Goal: Navigation & Orientation: Understand site structure

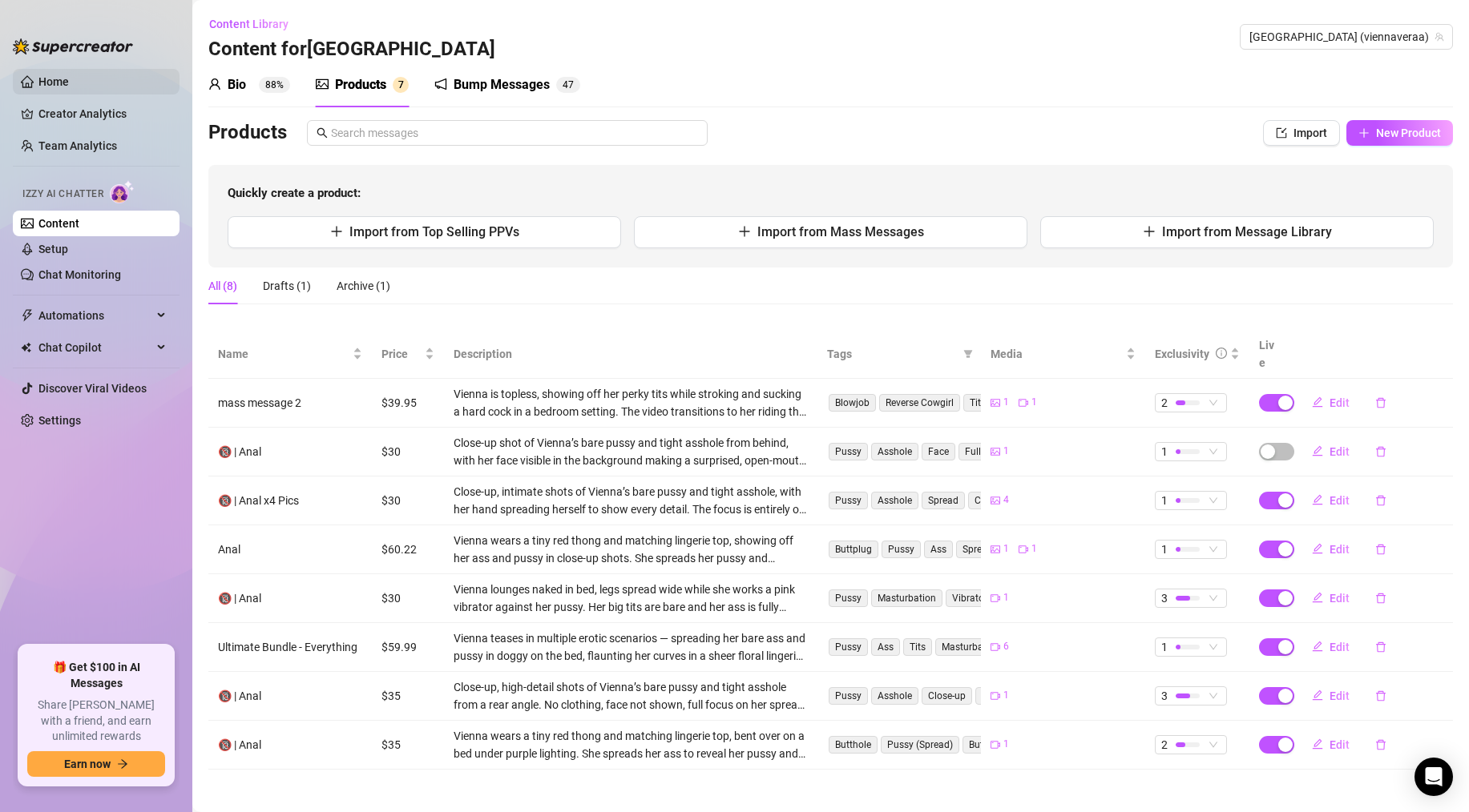
click at [69, 84] on link "Home" at bounding box center [54, 81] width 30 height 13
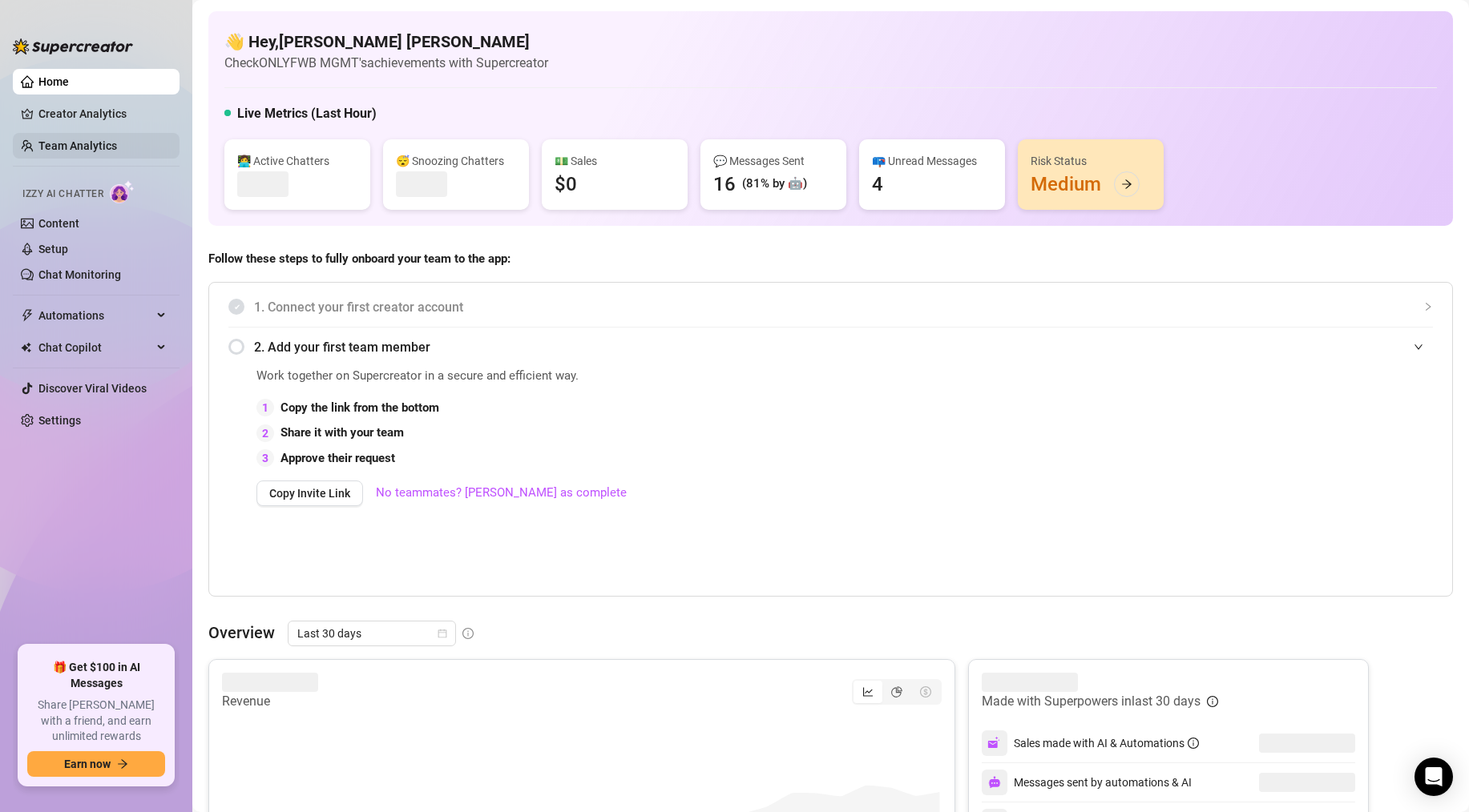
click at [84, 147] on link "Team Analytics" at bounding box center [78, 145] width 79 height 13
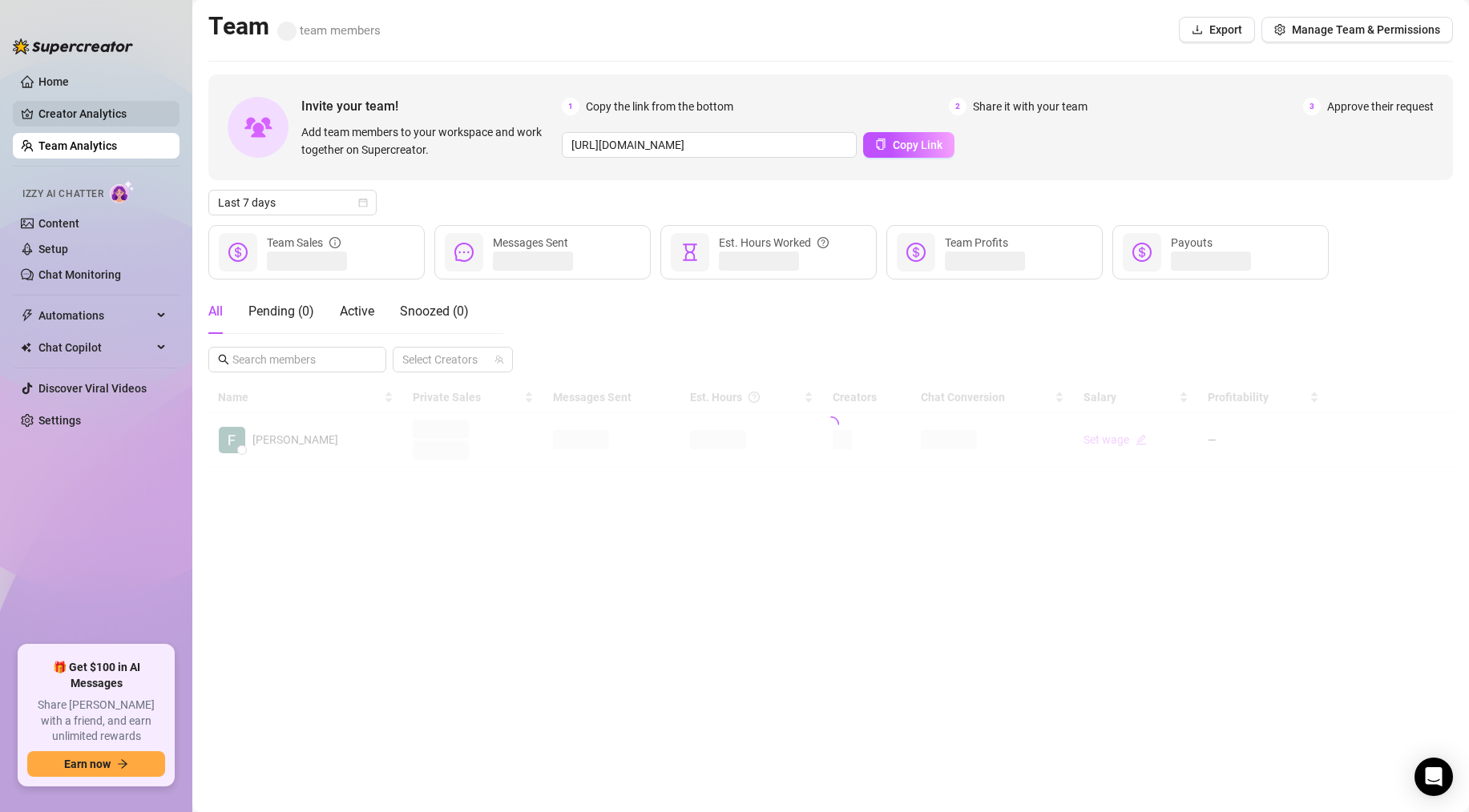
click at [89, 125] on link "Creator Analytics" at bounding box center [103, 114] width 128 height 25
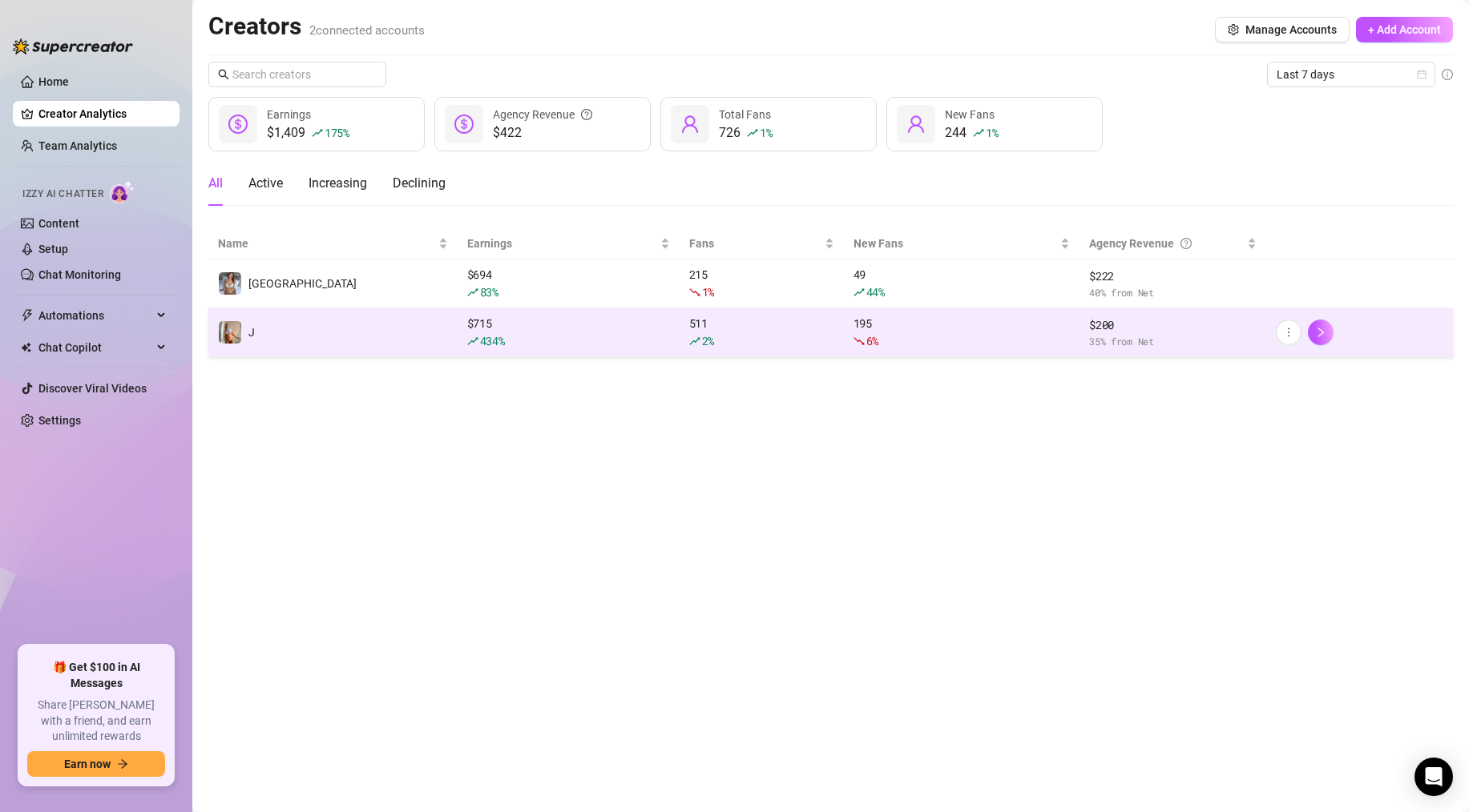
click at [272, 323] on td "J" at bounding box center [333, 333] width 249 height 49
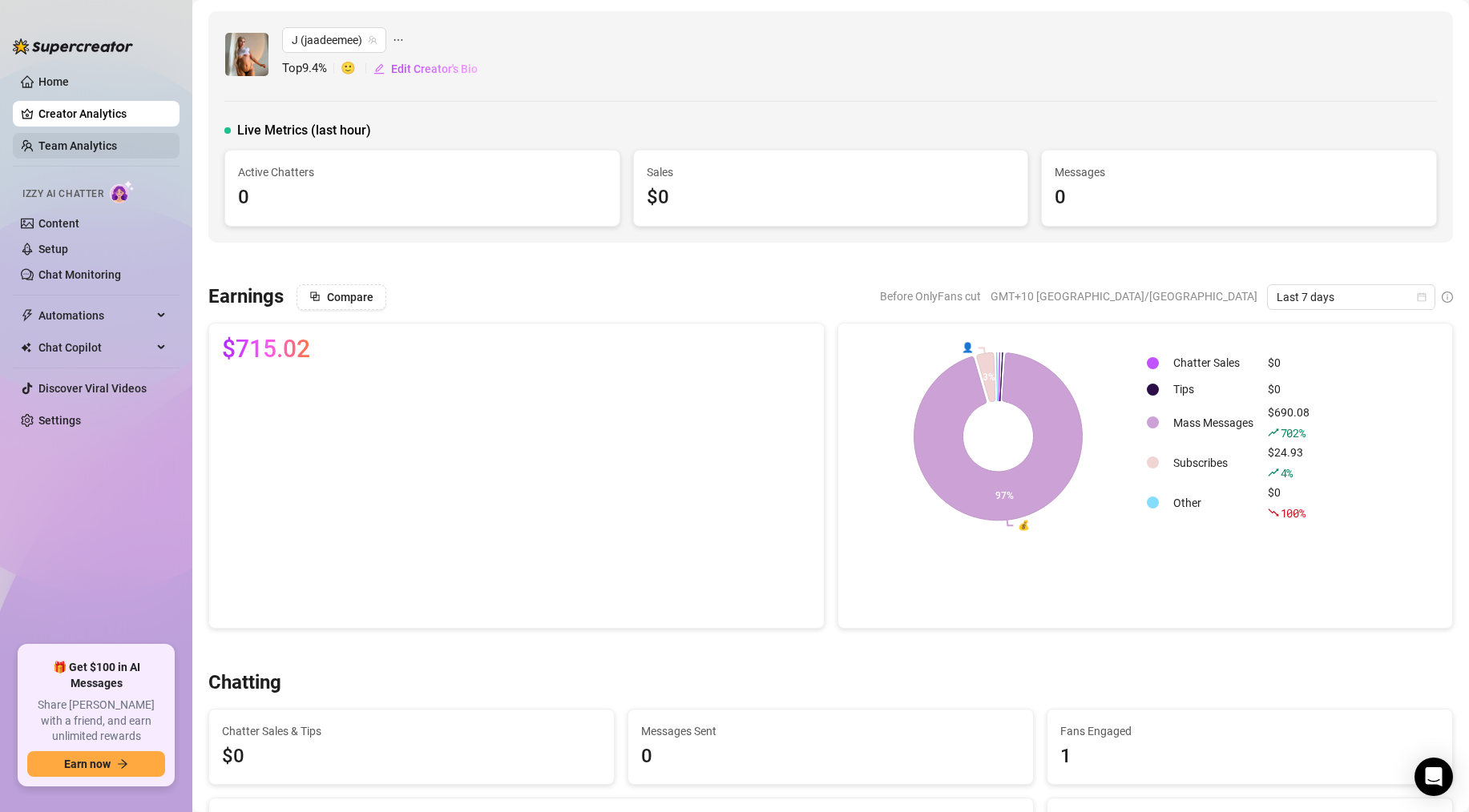
click at [91, 149] on link "Team Analytics" at bounding box center [78, 145] width 79 height 13
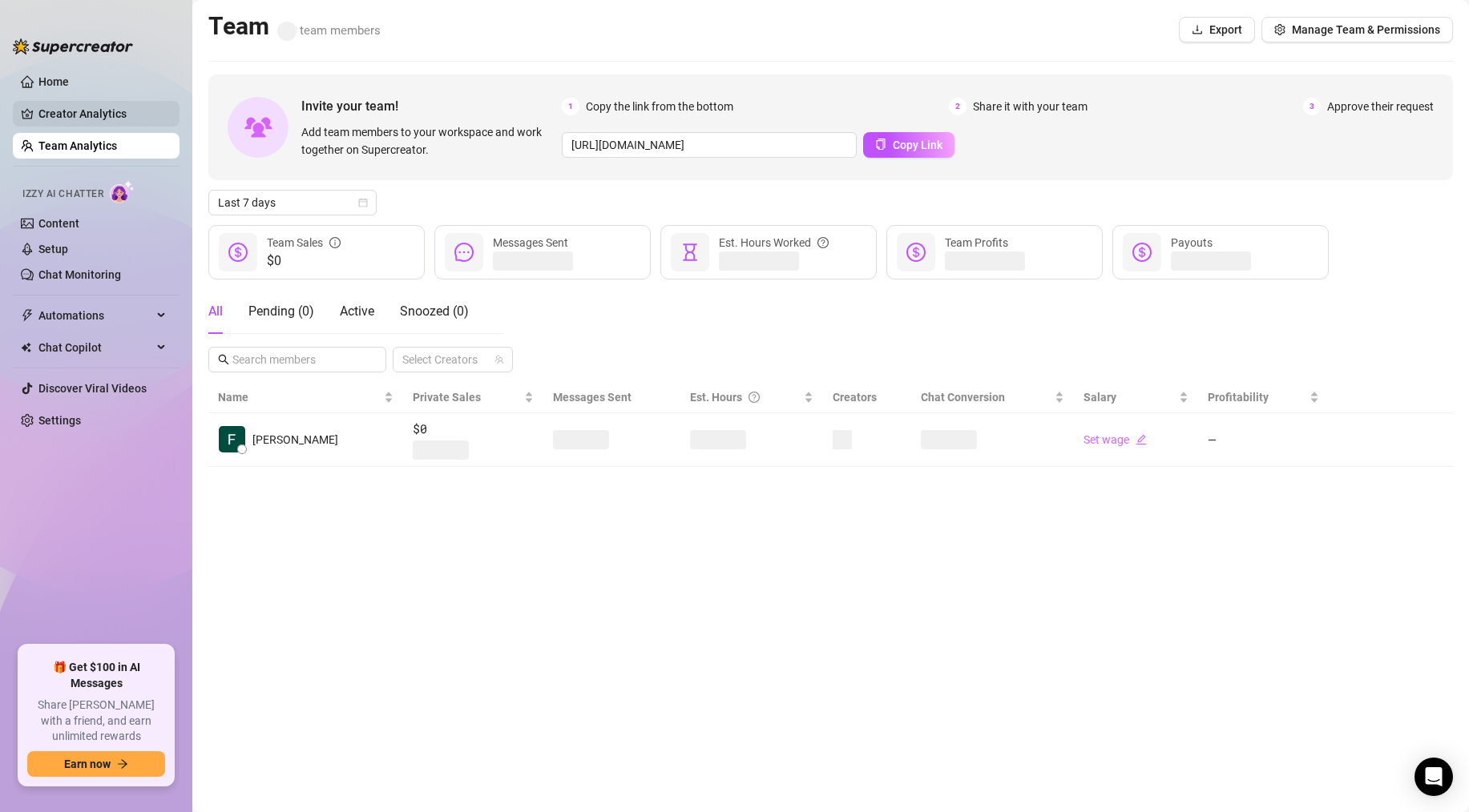
click at [89, 121] on link "Creator Analytics" at bounding box center [103, 114] width 128 height 25
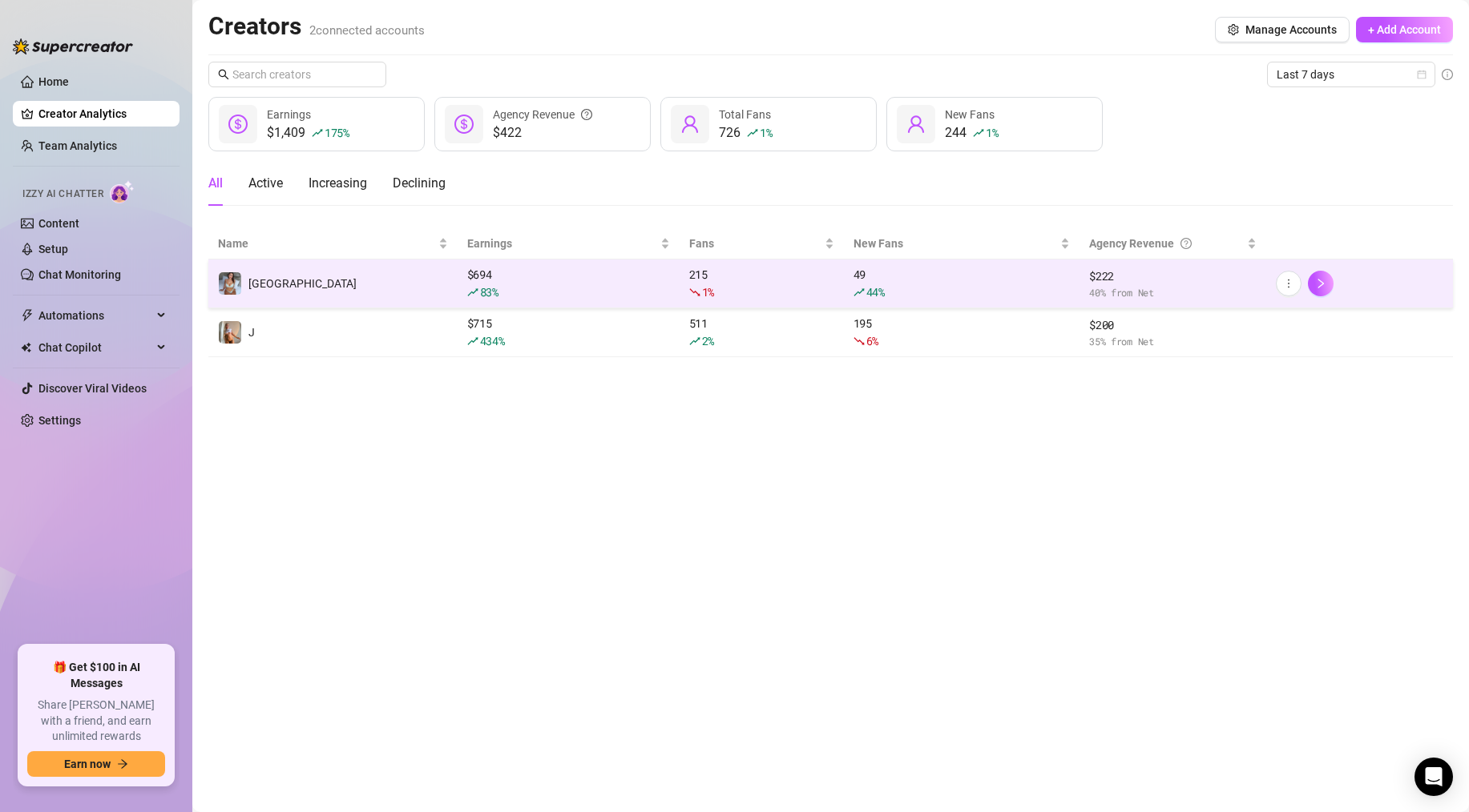
click at [256, 297] on td "[GEOGRAPHIC_DATA]" at bounding box center [333, 284] width 249 height 49
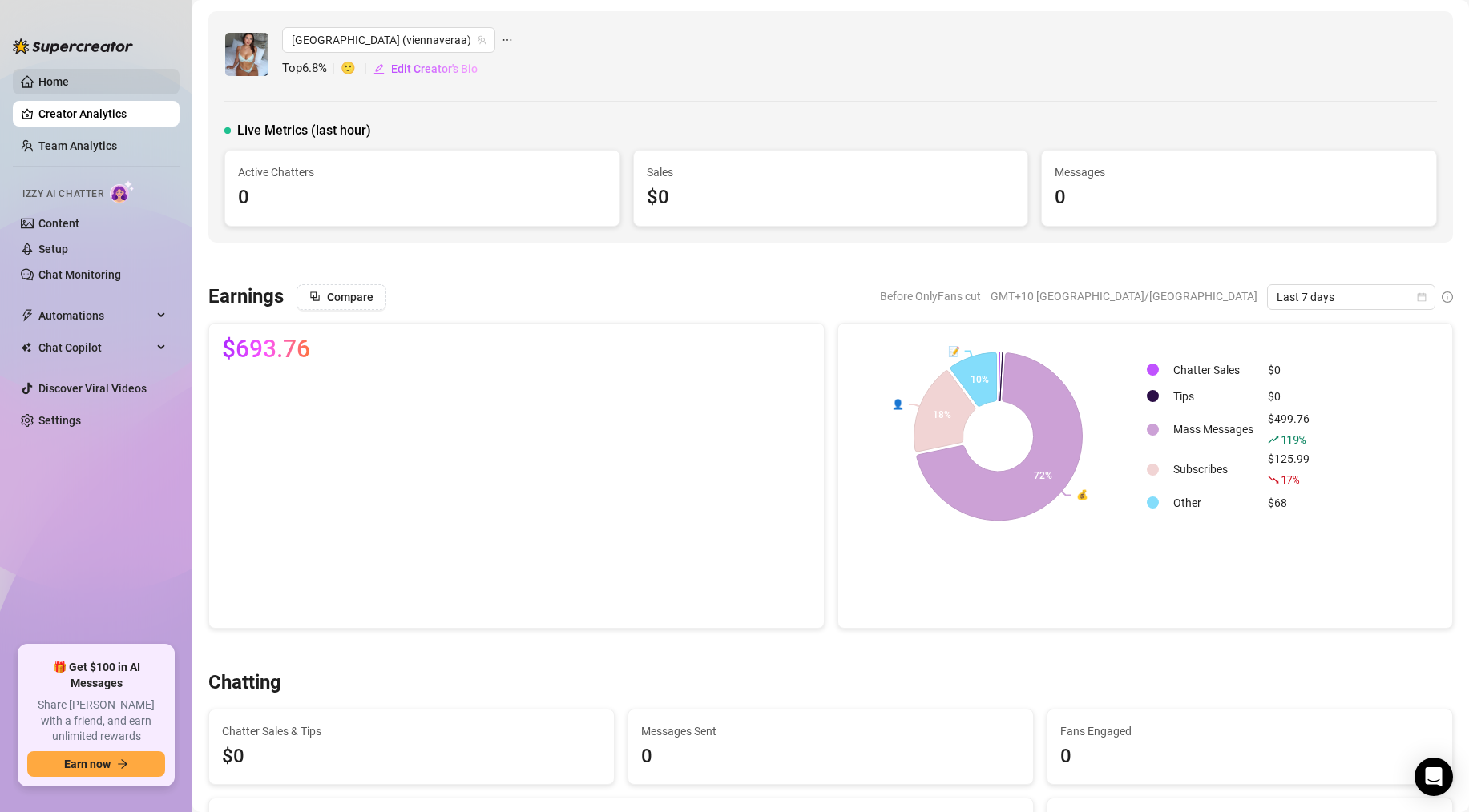
click at [69, 81] on link "Home" at bounding box center [54, 81] width 30 height 13
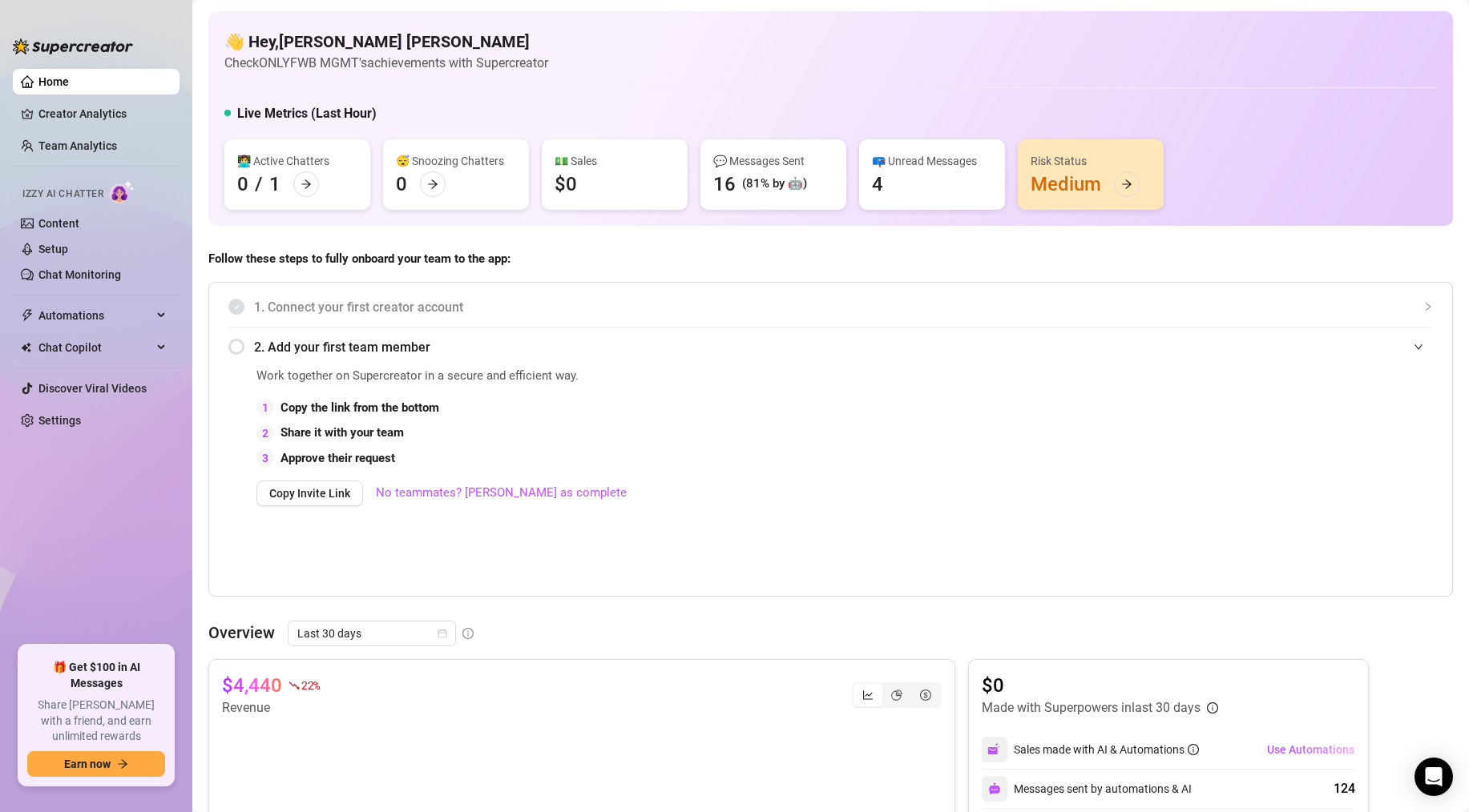
click at [1056, 193] on div "Risk Status Medium" at bounding box center [1091, 174] width 146 height 70
click at [1124, 184] on icon "arrow-right" at bounding box center [1127, 185] width 12 height 12
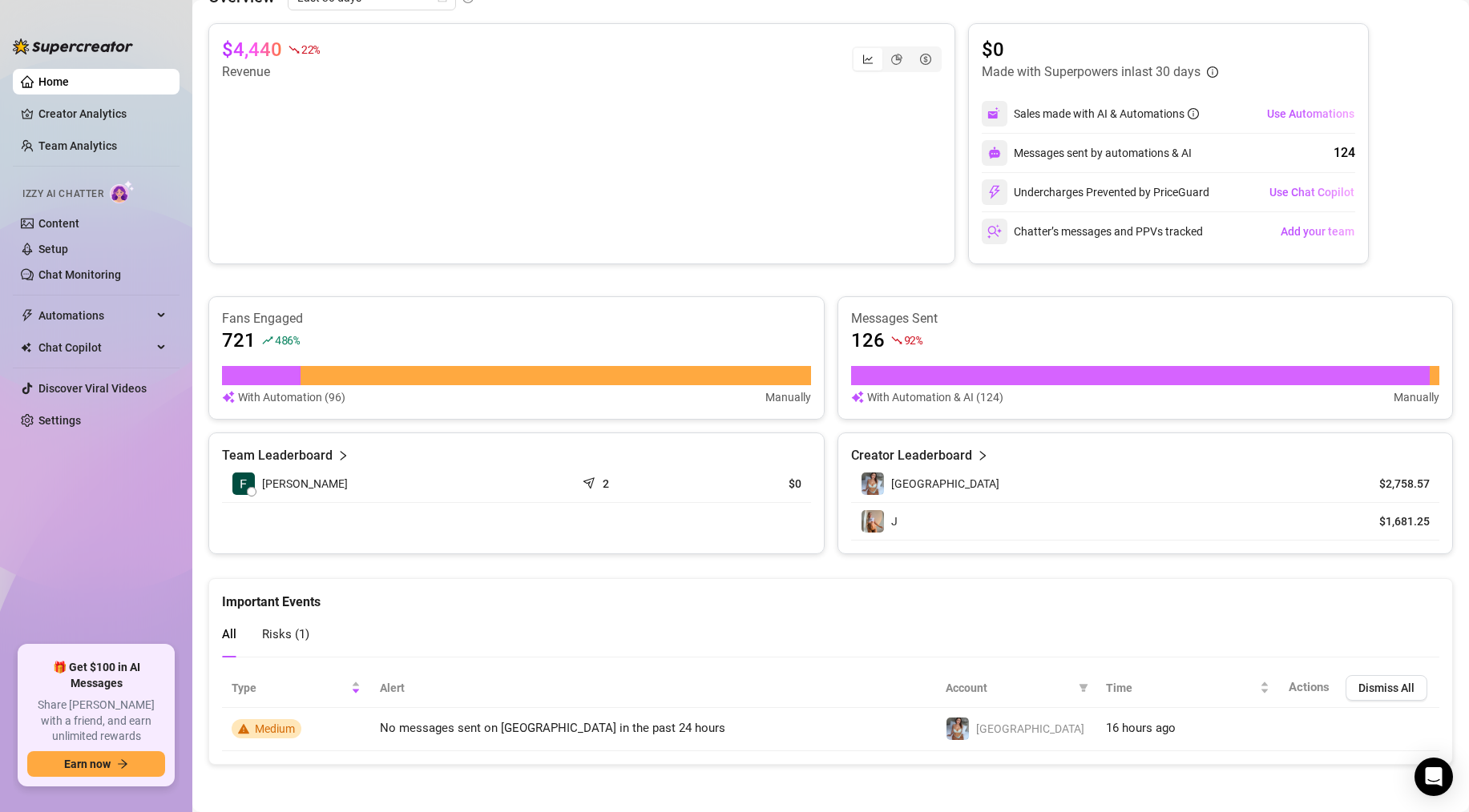
scroll to position [637, 0]
